Goal: Information Seeking & Learning: Learn about a topic

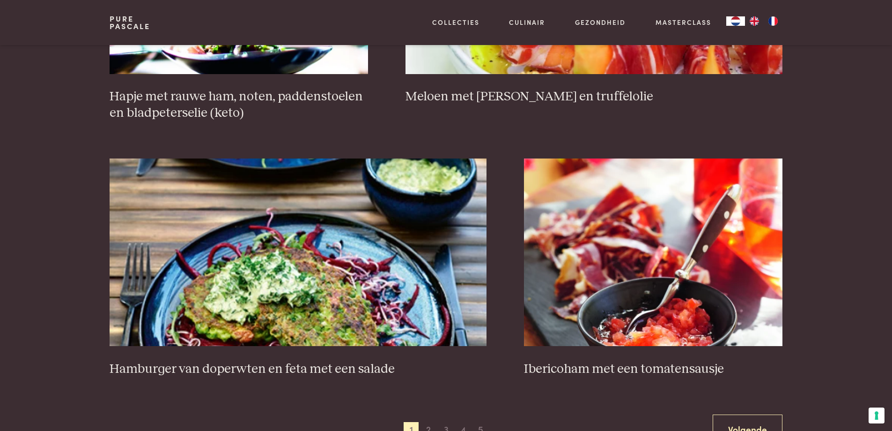
scroll to position [1754, 0]
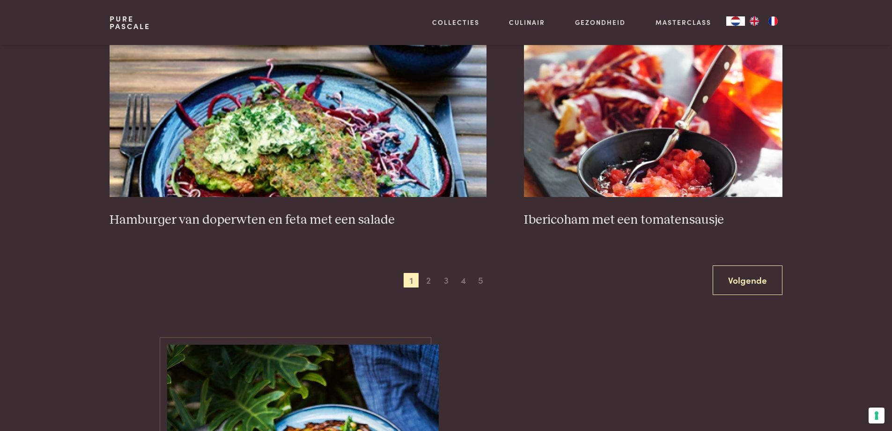
click at [485, 282] on span "5" at bounding box center [481, 280] width 15 height 15
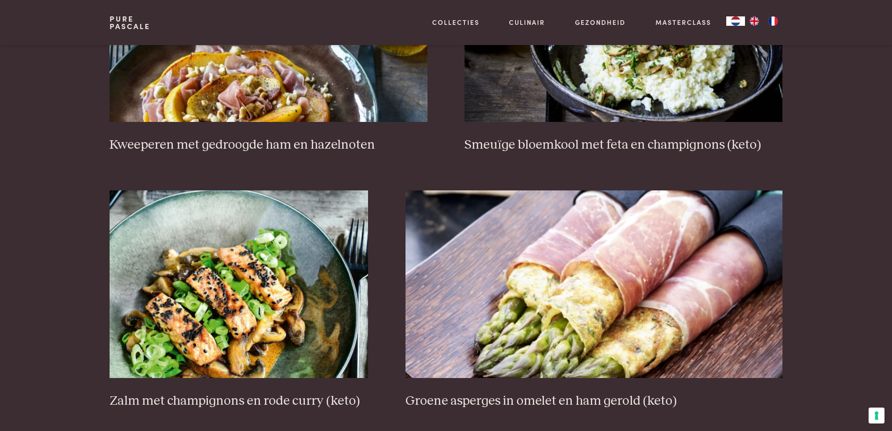
scroll to position [639, 0]
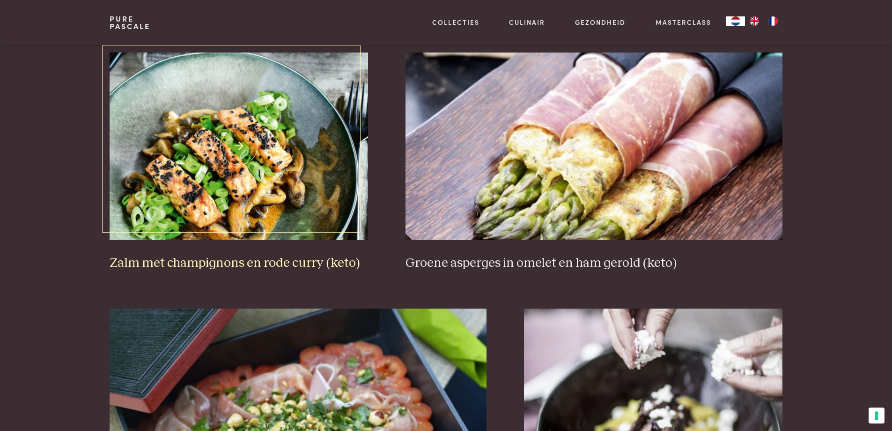
click at [228, 185] on img at bounding box center [239, 145] width 259 height 187
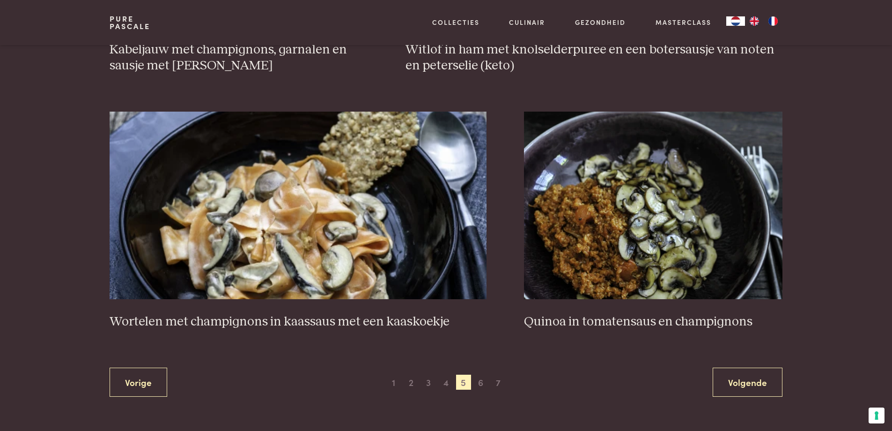
scroll to position [1647, 0]
